Goal: Check status: Check status

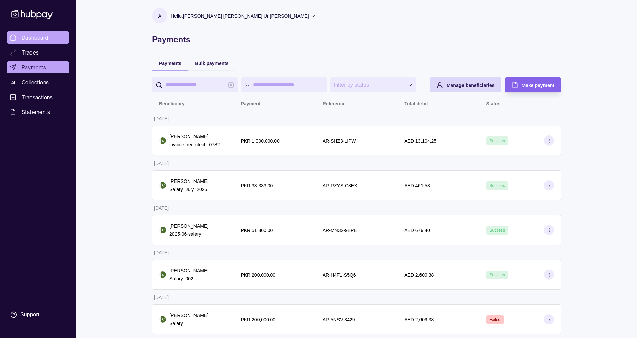
click at [40, 37] on span "Dashboard" at bounding box center [35, 38] width 27 height 8
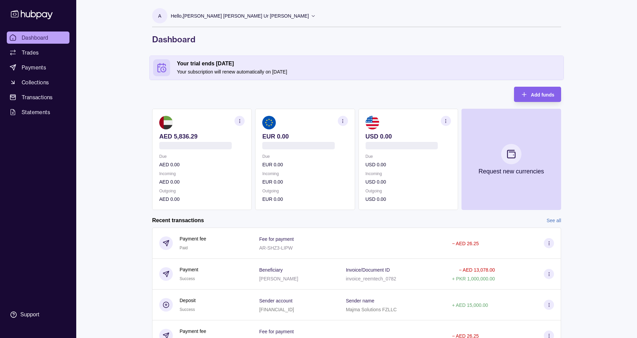
scroll to position [66, 0]
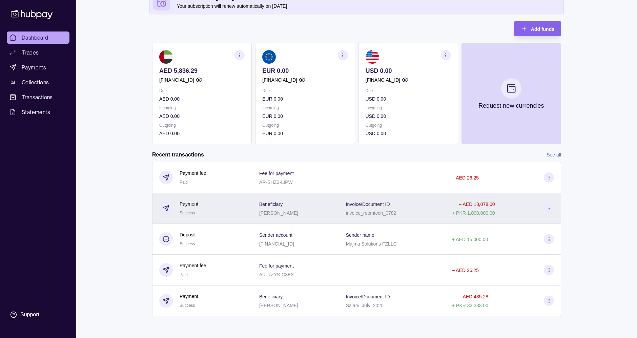
click at [221, 205] on div "Payment Success" at bounding box center [202, 208] width 86 height 17
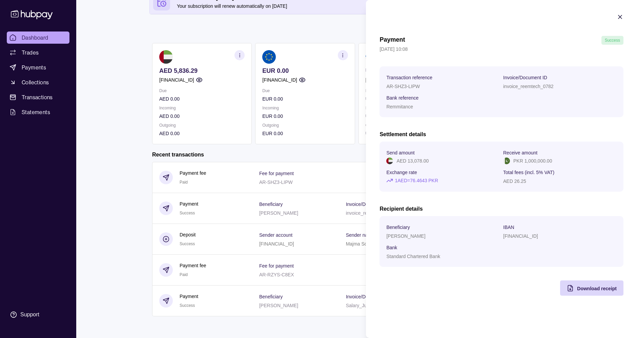
click at [618, 16] on icon "button" at bounding box center [619, 16] width 3 height 3
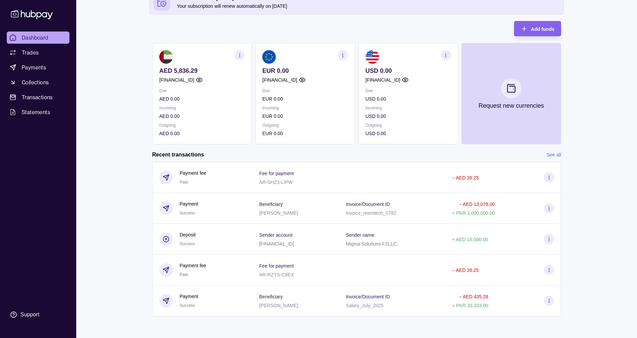
click at [395, 131] on div "AED 5,836.29 [FINANCIAL_ID] Due AED 0.00 Incoming AED 0.00 Outgoing AED 0.00 EU…" at bounding box center [356, 93] width 409 height 101
click at [277, 95] on div "AED 5,836.29 [FINANCIAL_ID] Due AED 0.00 Incoming AED 0.00 Outgoing AED 0.00 EU…" at bounding box center [356, 93] width 409 height 101
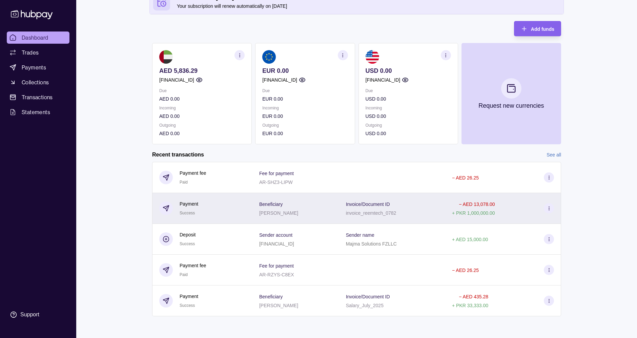
click at [296, 209] on div "Beneficiary [PERSON_NAME]" at bounding box center [295, 208] width 73 height 17
